Goal: Task Accomplishment & Management: Use online tool/utility

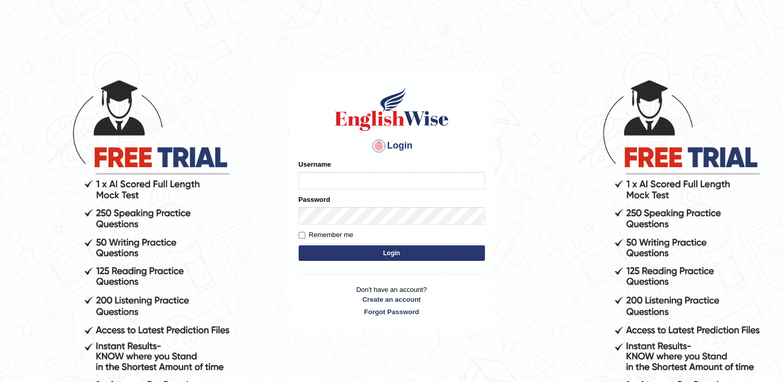
type input "Adedayo"
click at [348, 246] on button "Login" at bounding box center [391, 253] width 186 height 16
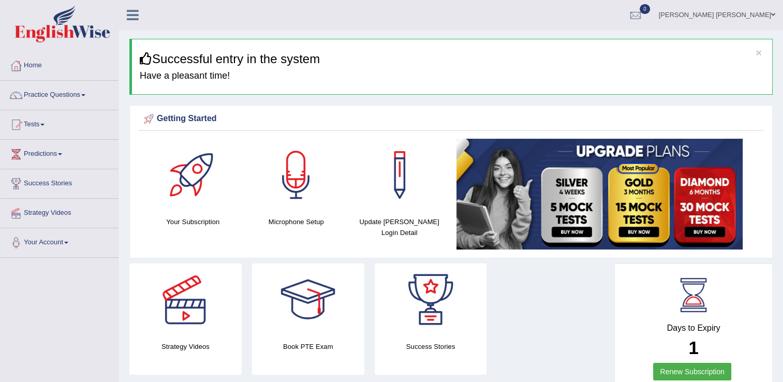
click at [36, 125] on link "Tests" at bounding box center [60, 123] width 118 height 26
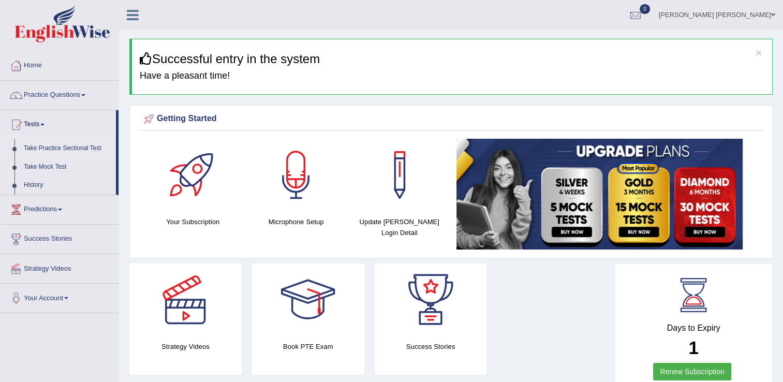
click at [52, 153] on link "Take Practice Sectional Test" at bounding box center [67, 148] width 97 height 19
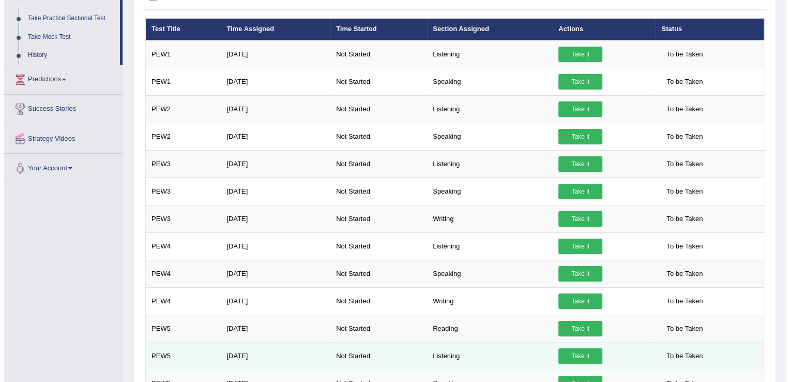
scroll to position [155, 0]
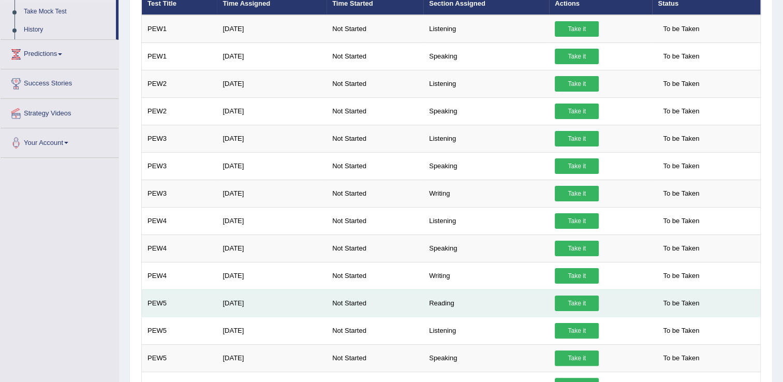
click at [573, 302] on link "Take it" at bounding box center [577, 303] width 44 height 16
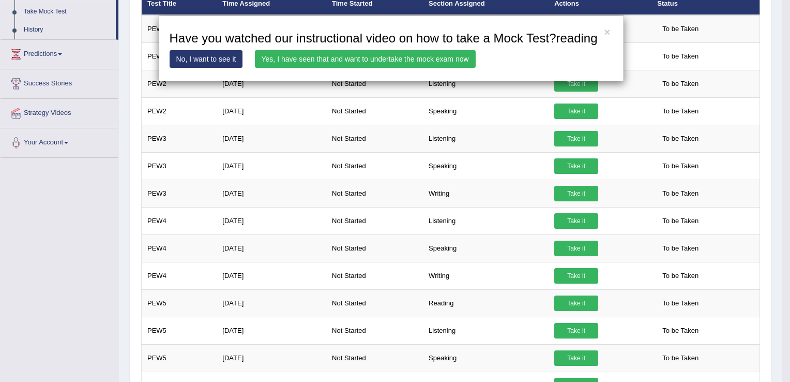
click at [380, 58] on link "Yes, I have seen that and want to undertake the mock exam now" at bounding box center [365, 59] width 221 height 18
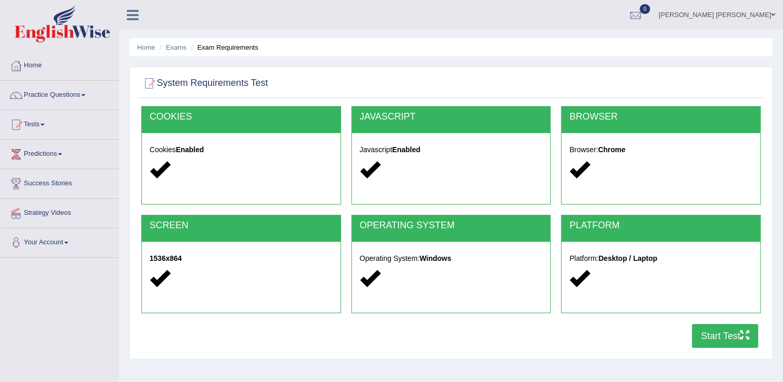
click at [737, 332] on button "Start Test" at bounding box center [725, 336] width 66 height 24
